Goal: Task Accomplishment & Management: Manage account settings

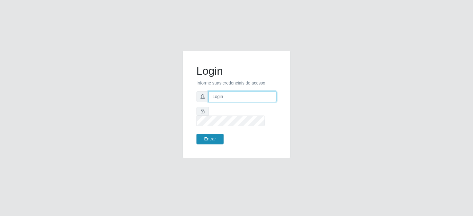
type input "[EMAIL_ADDRESS][DOMAIN_NAME]"
click at [207, 137] on button "Entrar" at bounding box center [209, 139] width 27 height 11
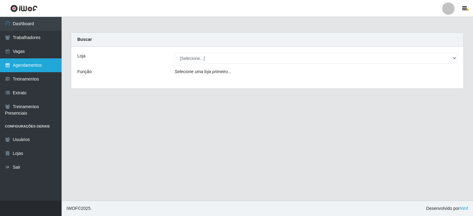
click at [25, 64] on link "Agendamentos" at bounding box center [31, 66] width 62 height 14
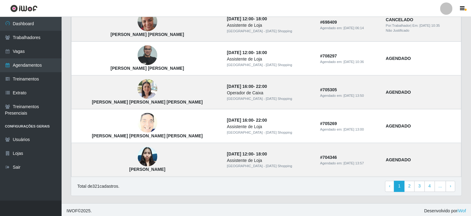
scroll to position [424, 0]
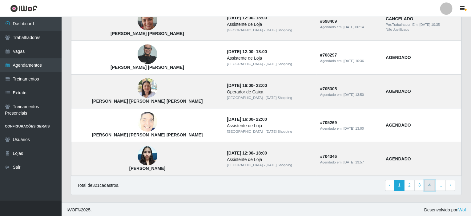
click at [430, 186] on link "4" at bounding box center [430, 185] width 10 height 11
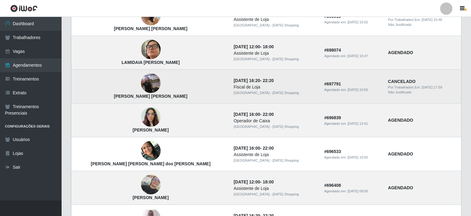
scroll to position [246, 0]
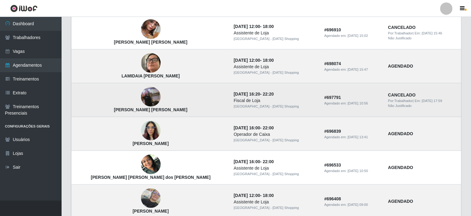
click at [141, 97] on img at bounding box center [151, 97] width 20 height 35
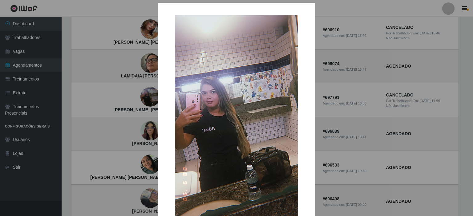
click at [91, 98] on div "× Daniely Dayane Lourenço de Sousa OK Cancel" at bounding box center [236, 108] width 473 height 216
